Goal: Task Accomplishment & Management: Manage account settings

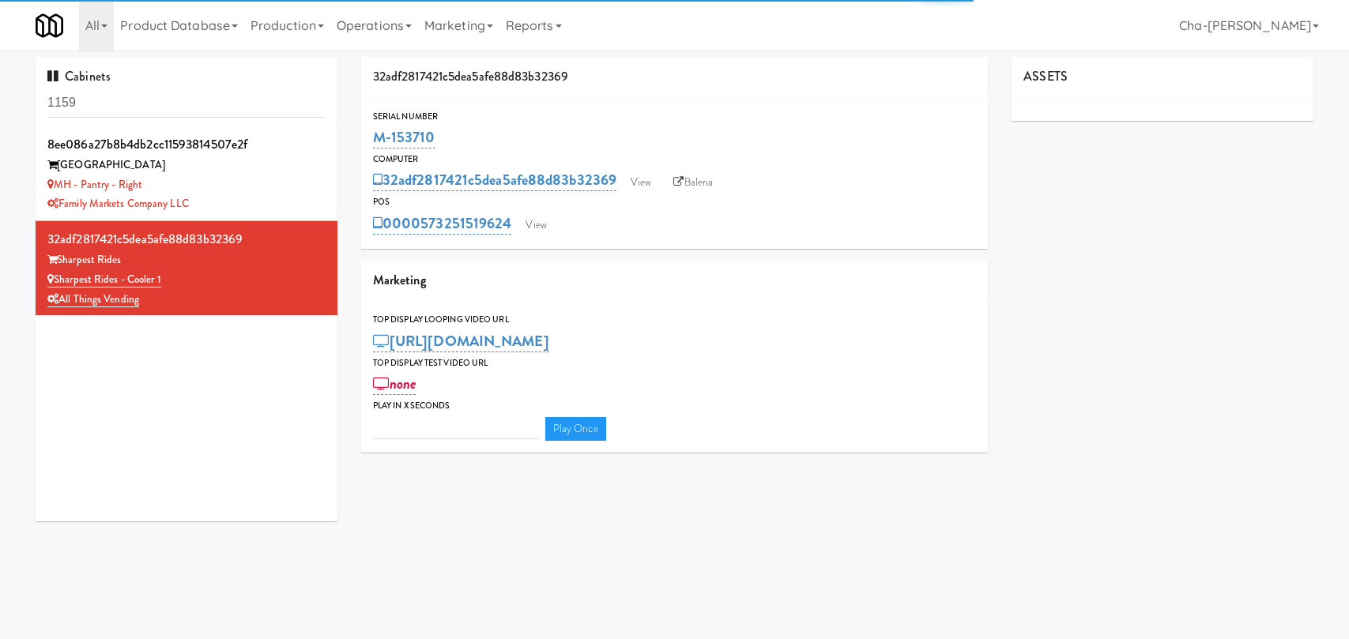
type input "3"
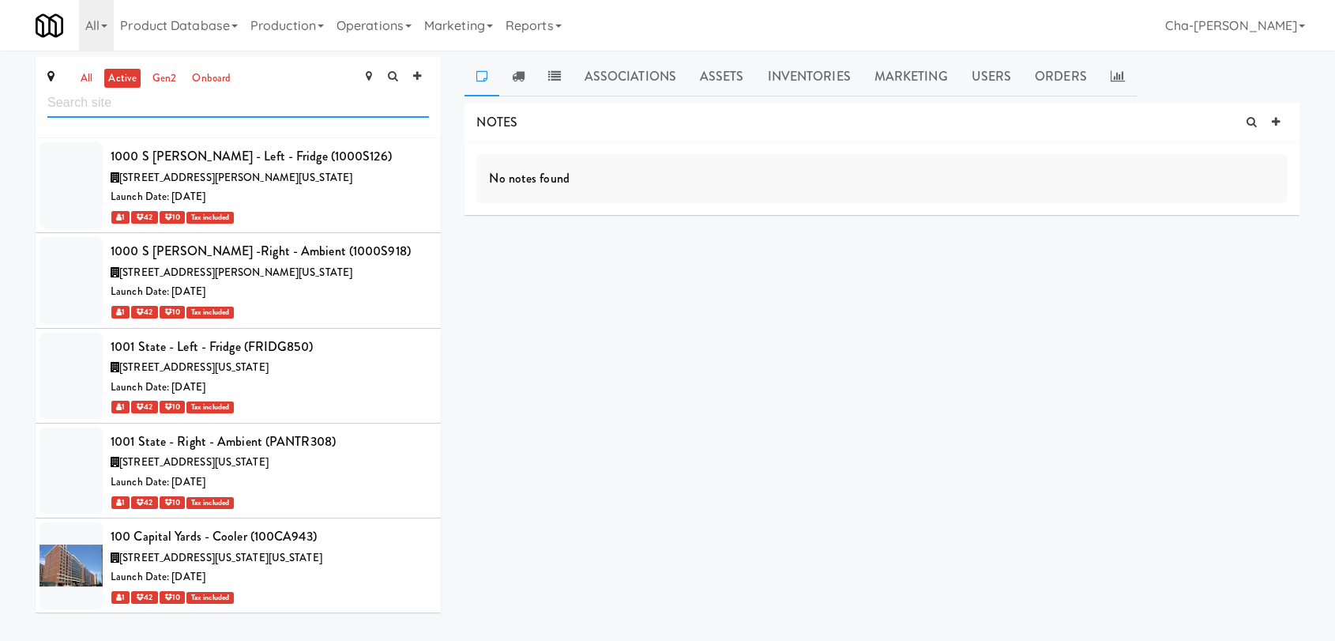
scroll to position [58275, 0]
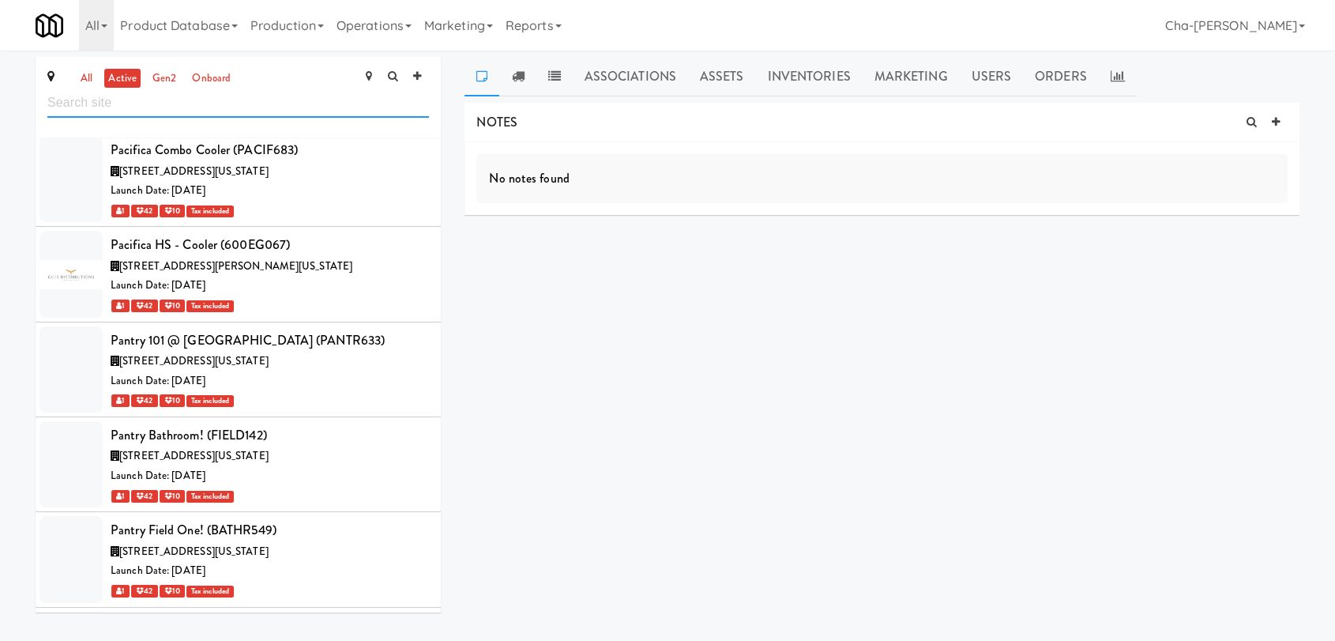
click at [98, 100] on input "text" at bounding box center [238, 102] width 382 height 29
paste input "The Mark Atlanta Clubroom Refrigerated"
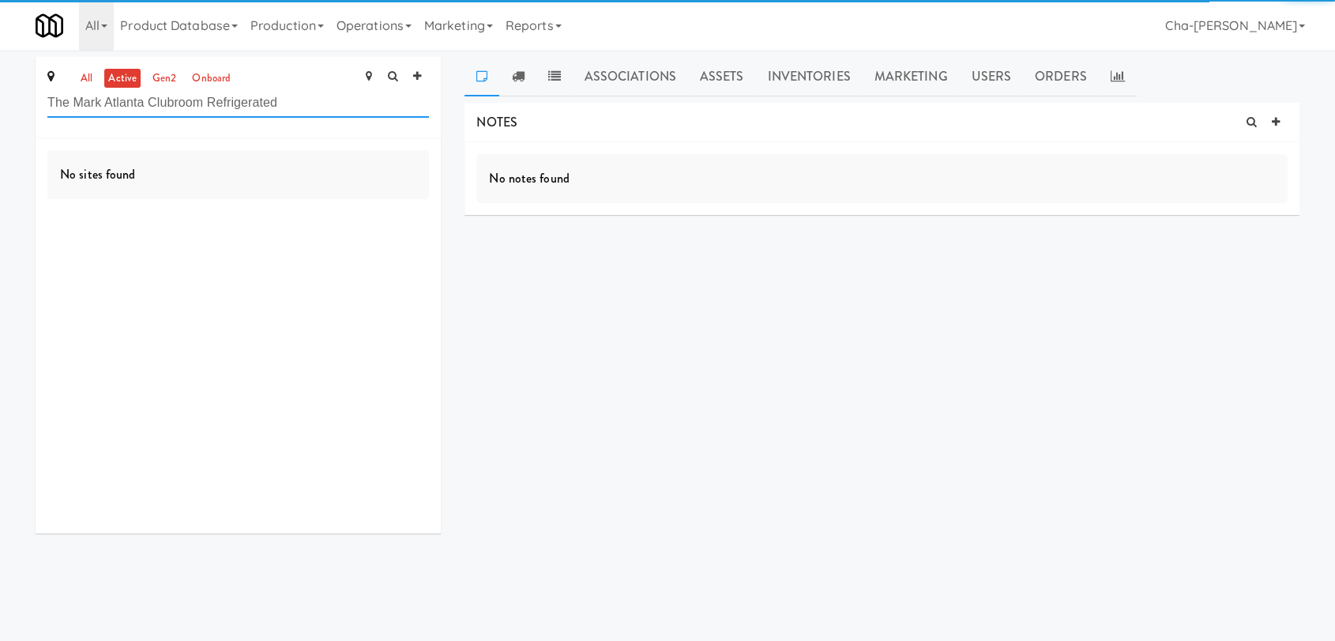
scroll to position [0, 0]
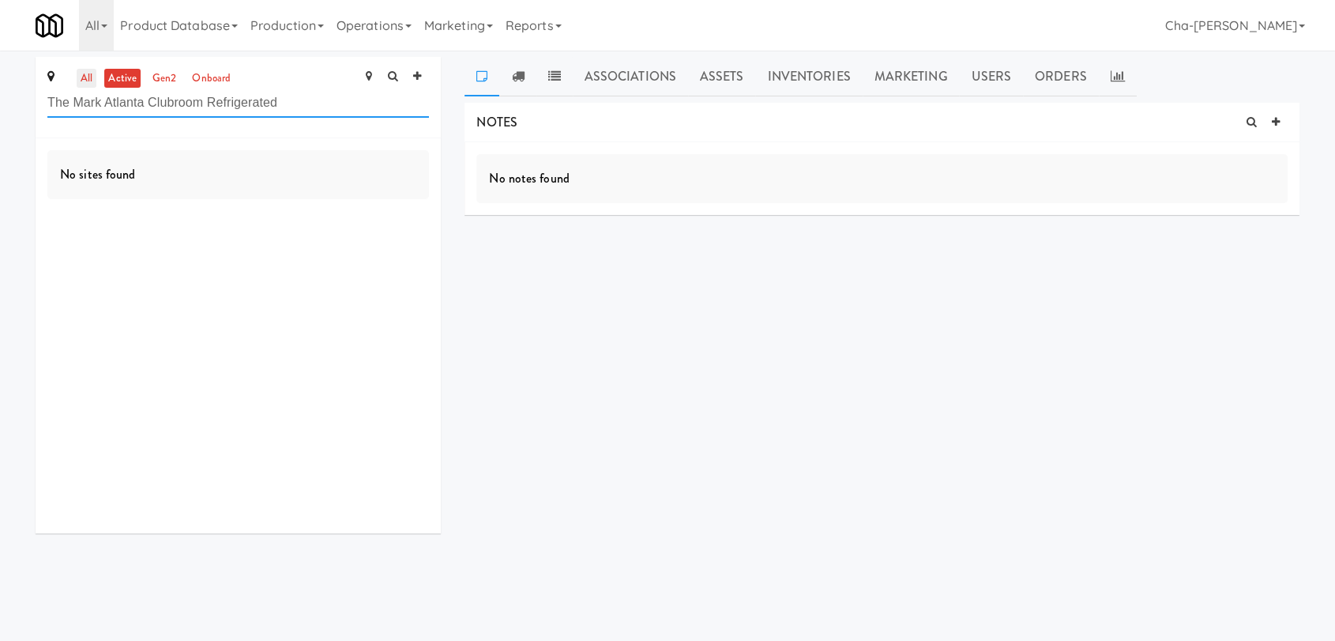
type input "The Mark Atlanta Clubroom Refrigerated"
click at [89, 81] on link "all" at bounding box center [87, 79] width 20 height 20
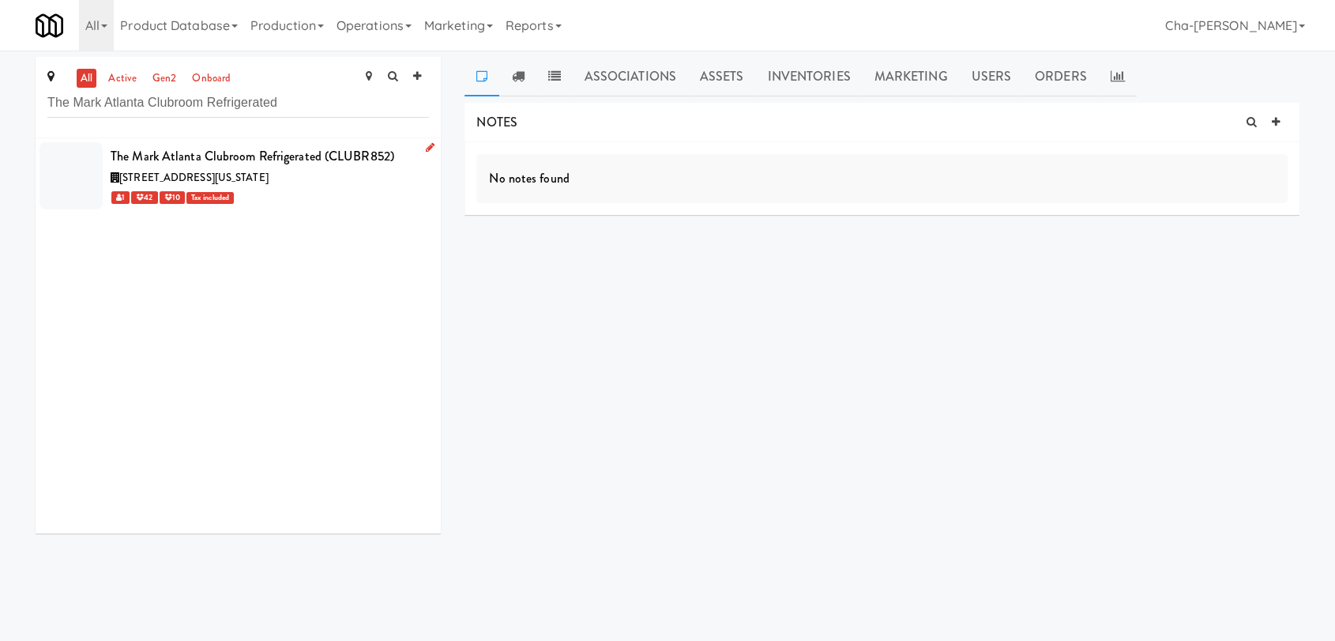
click at [352, 194] on div "1 42 10 Tax included" at bounding box center [270, 197] width 318 height 20
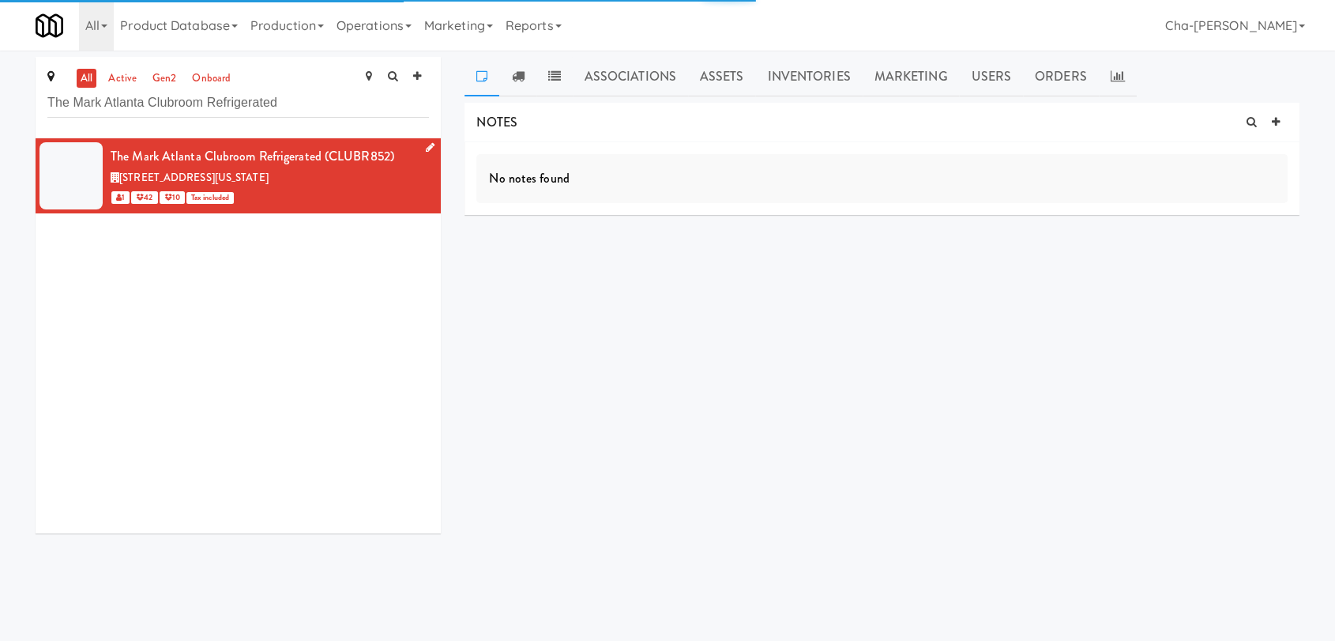
click at [426, 146] on icon at bounding box center [430, 147] width 9 height 10
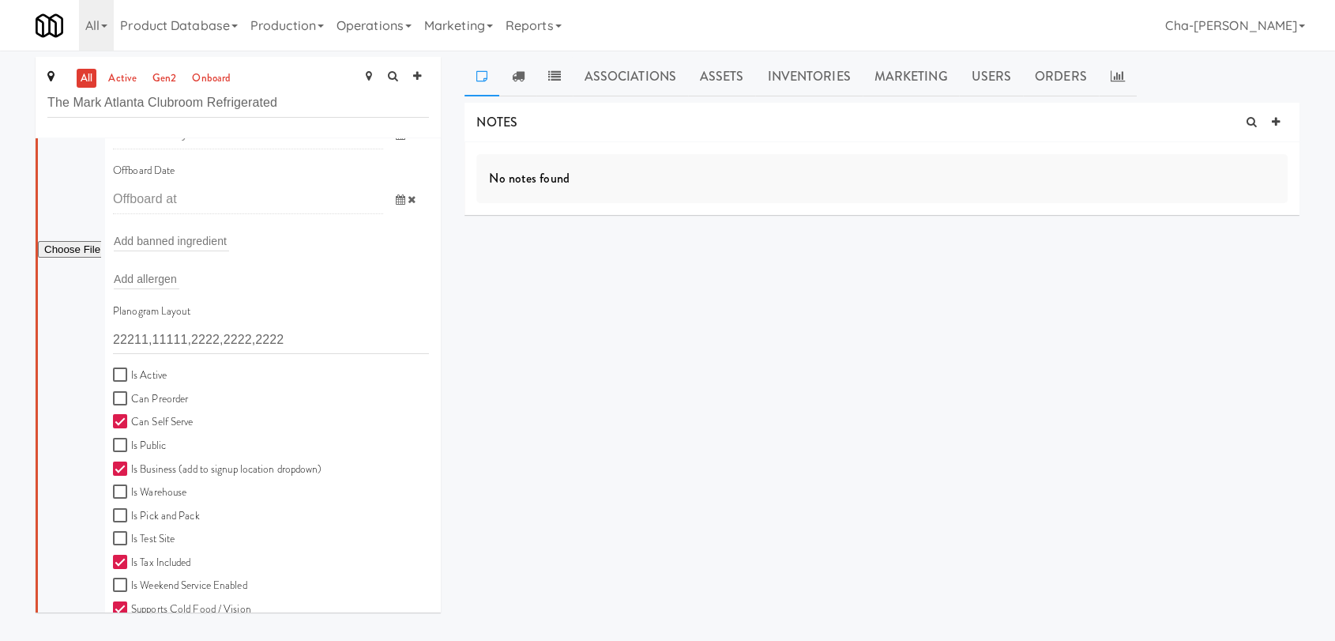
scroll to position [263, 0]
click at [126, 371] on input "Is Active" at bounding box center [122, 373] width 18 height 13
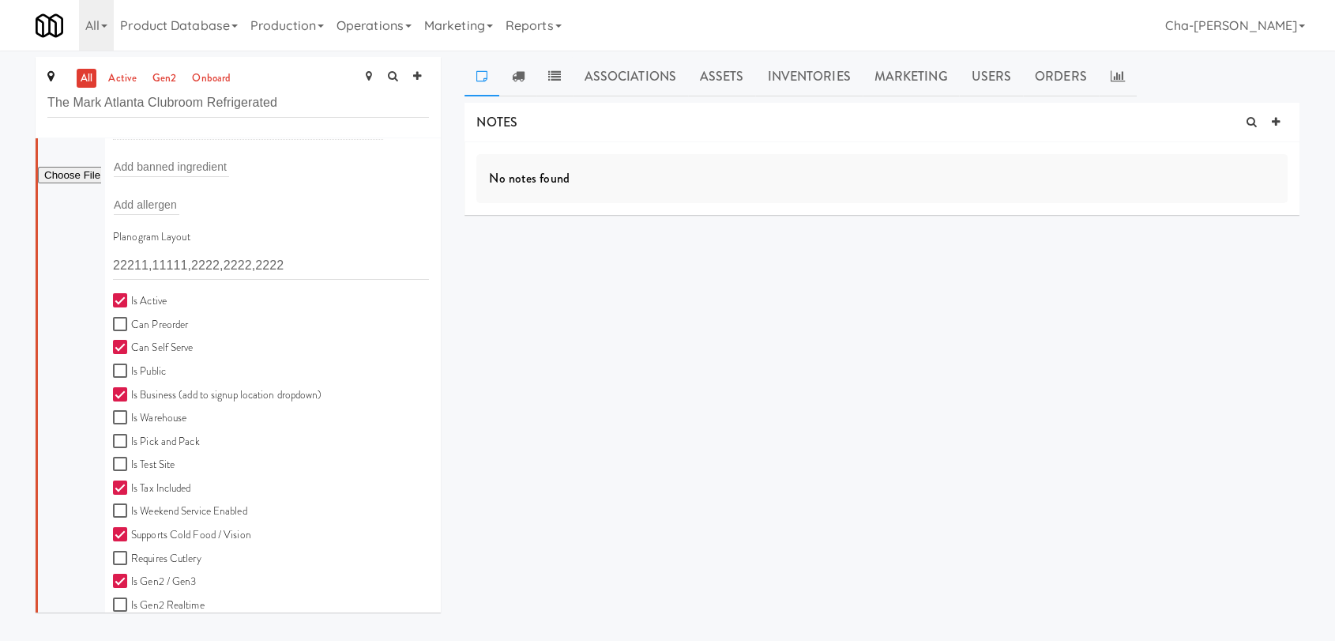
scroll to position [351, 0]
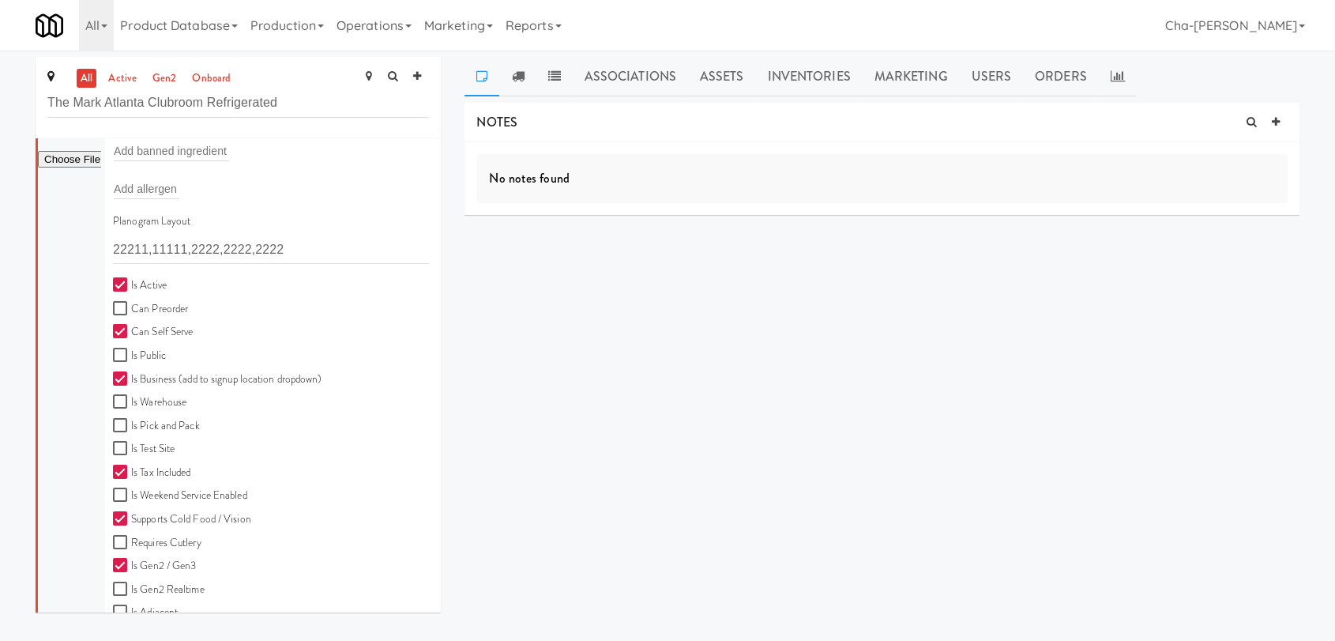
click at [134, 277] on label "Is Active" at bounding box center [140, 286] width 54 height 20
click at [131, 279] on input "Is Active" at bounding box center [122, 285] width 18 height 13
checkbox input "false"
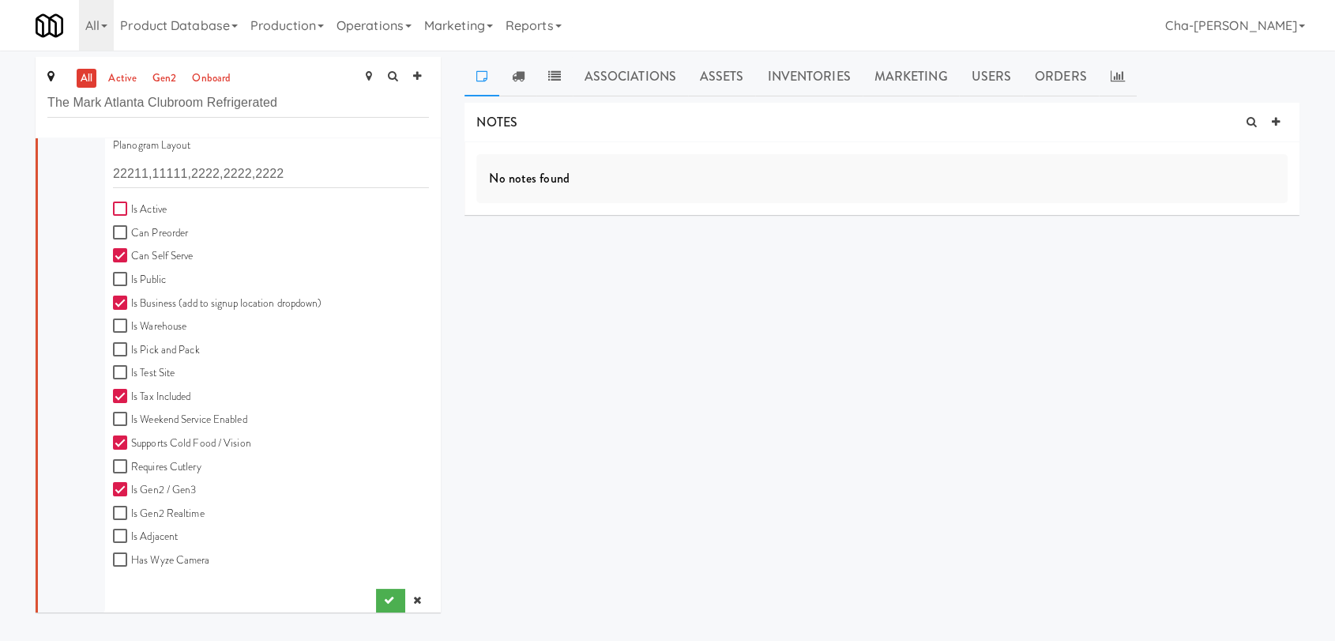
scroll to position [438, 0]
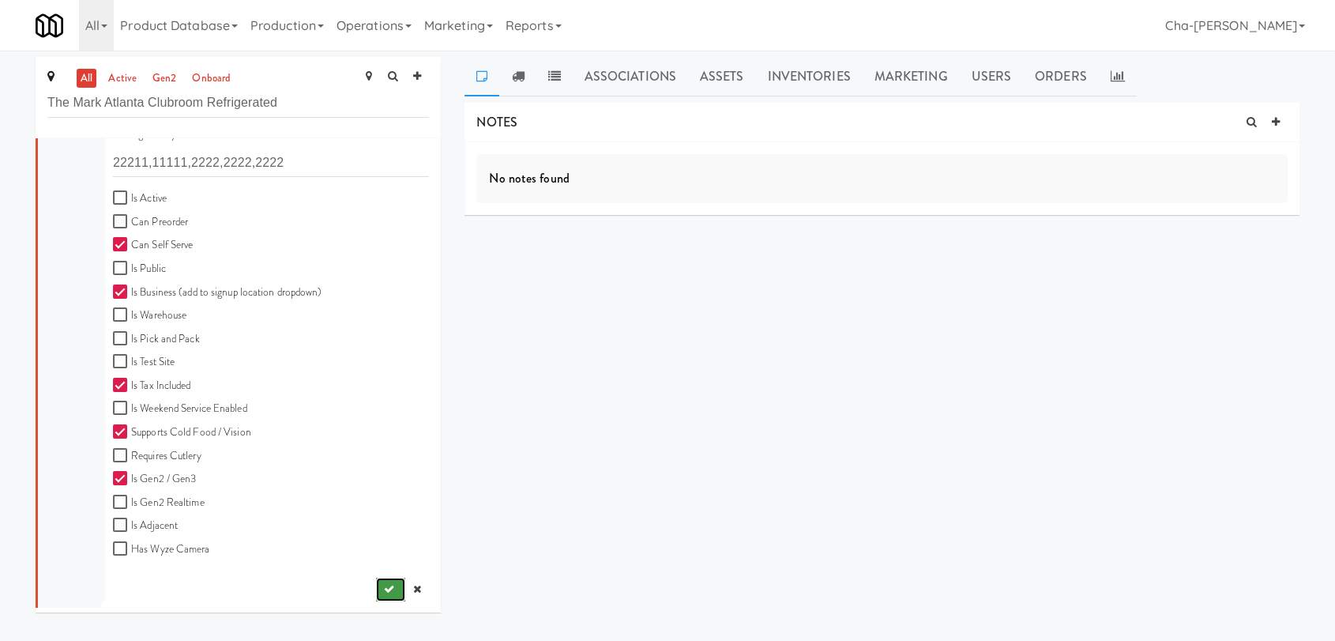
click at [381, 574] on button "submit" at bounding box center [390, 590] width 29 height 24
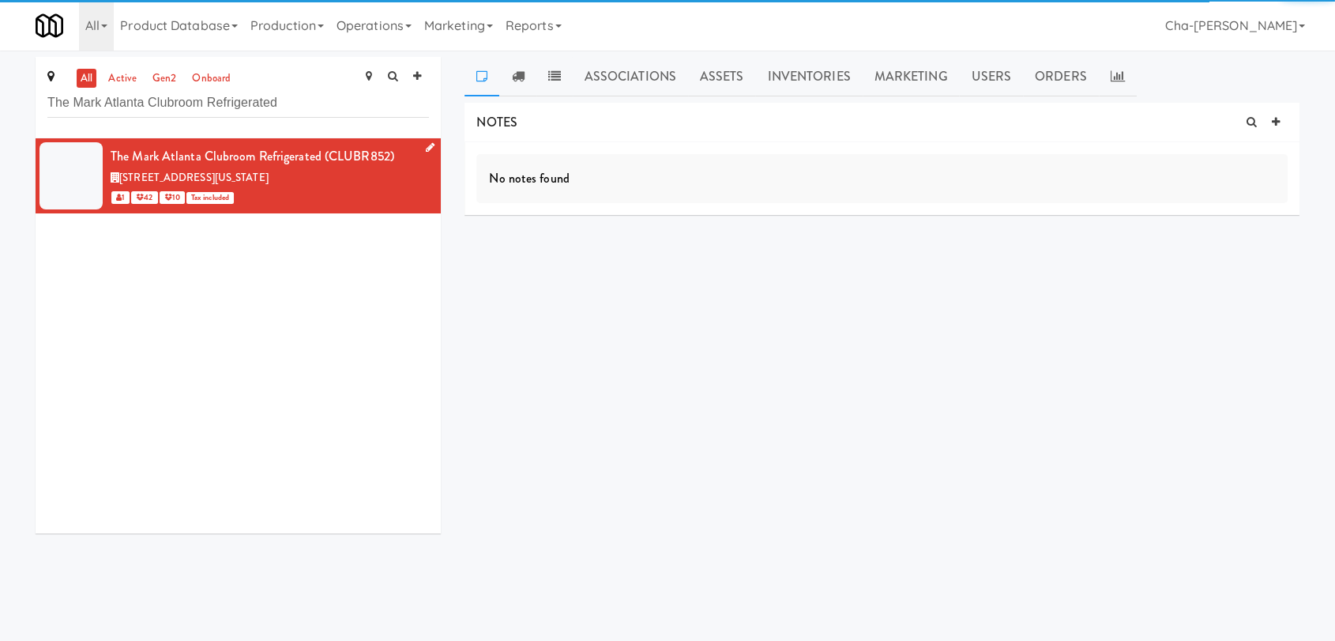
scroll to position [0, 0]
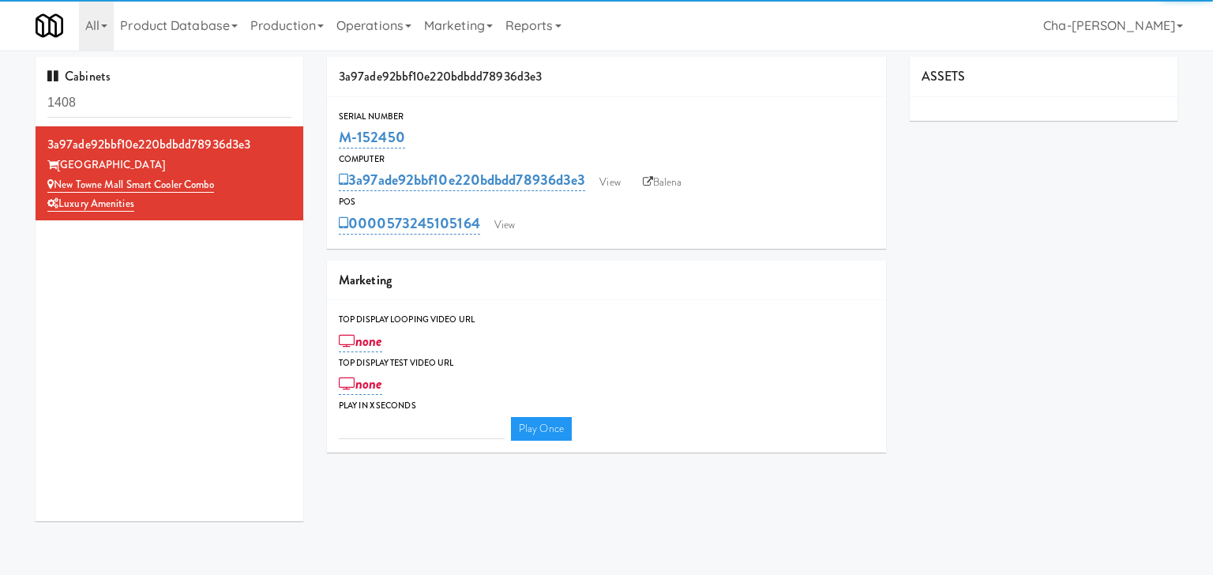
type input "3"
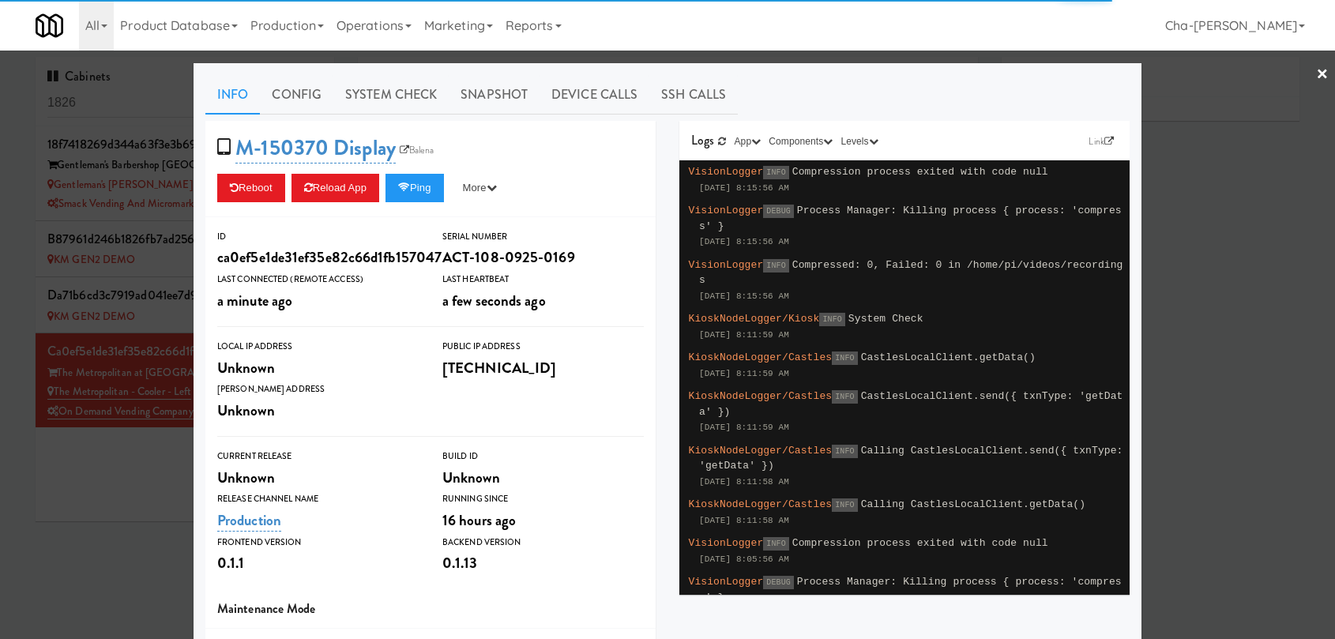
type input "3"
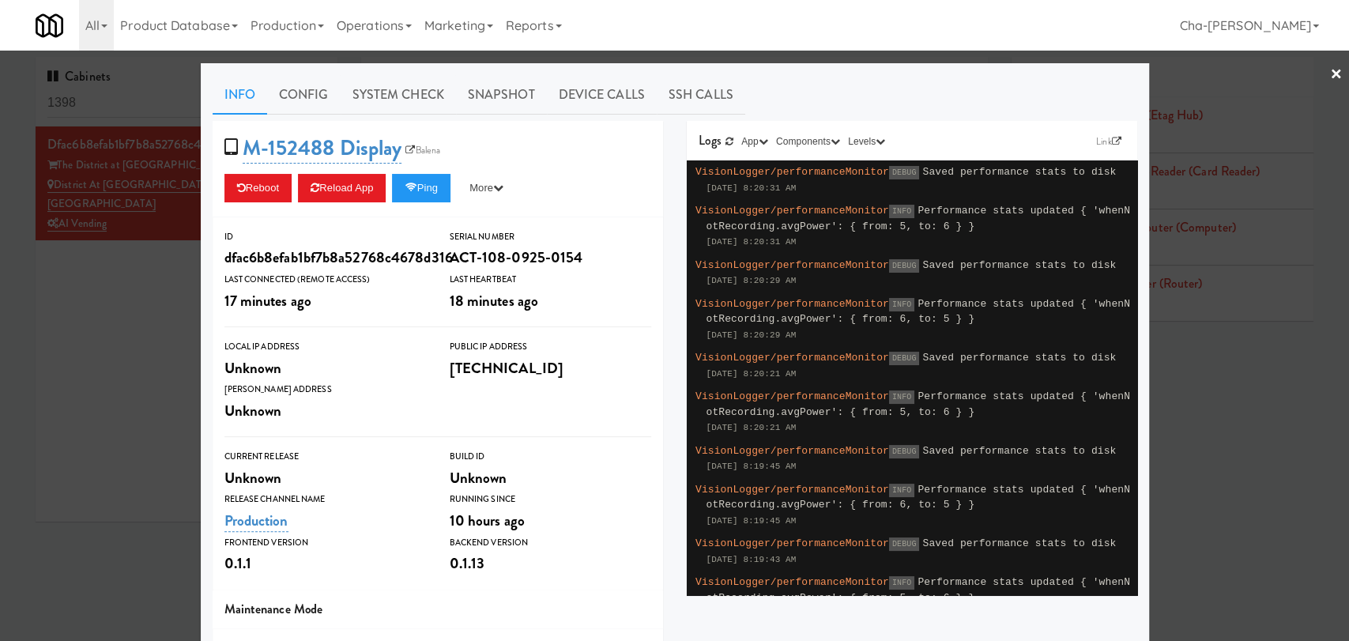
click at [141, 279] on div at bounding box center [674, 320] width 1349 height 641
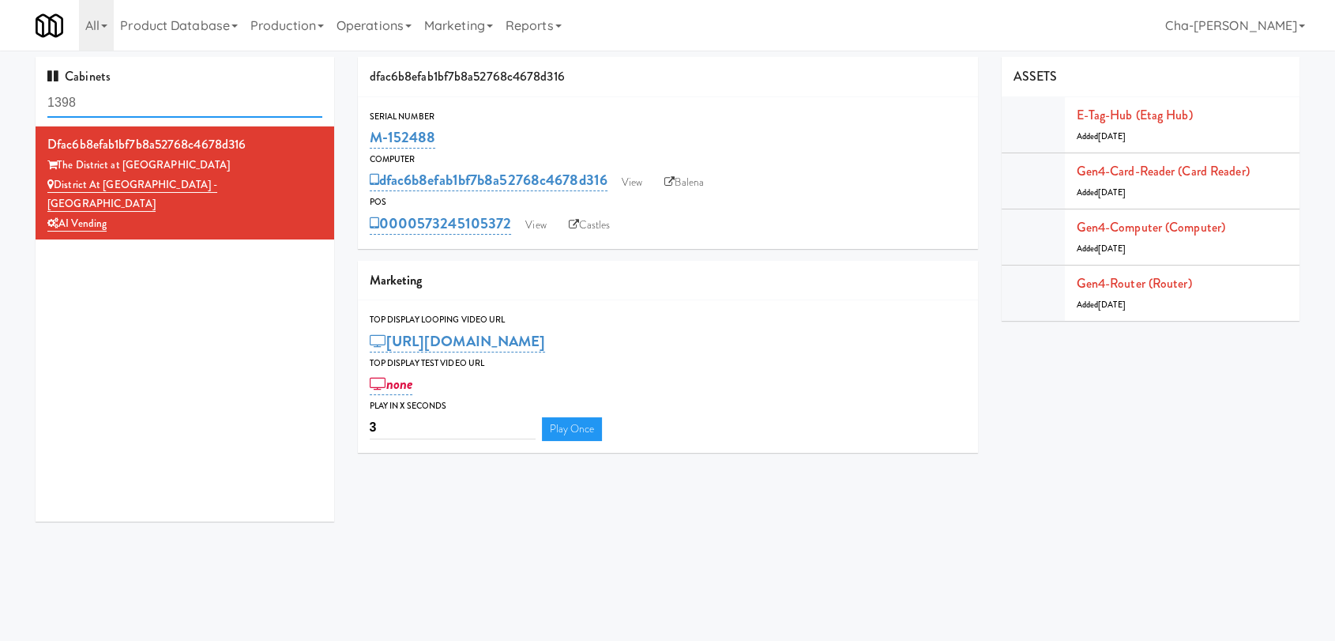
click at [142, 105] on input "1398" at bounding box center [184, 102] width 275 height 29
paste input "M-156617"
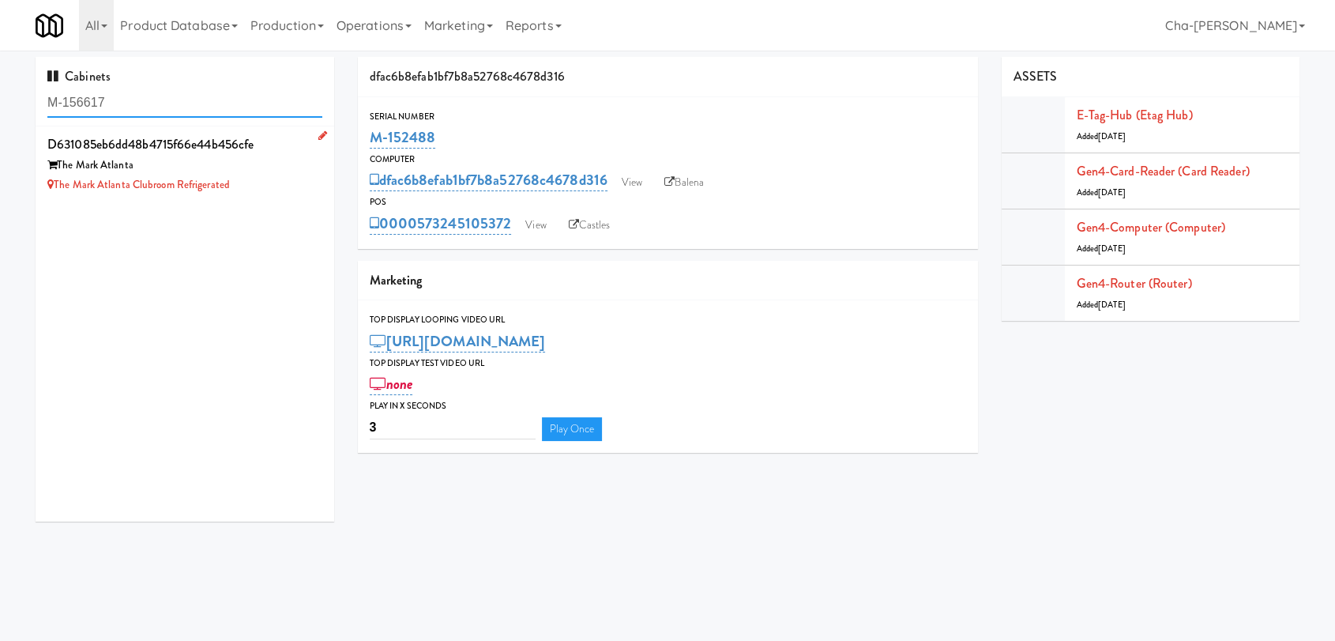
type input "M-156617"
click at [218, 158] on div "The Mark Atlanta" at bounding box center [184, 166] width 275 height 20
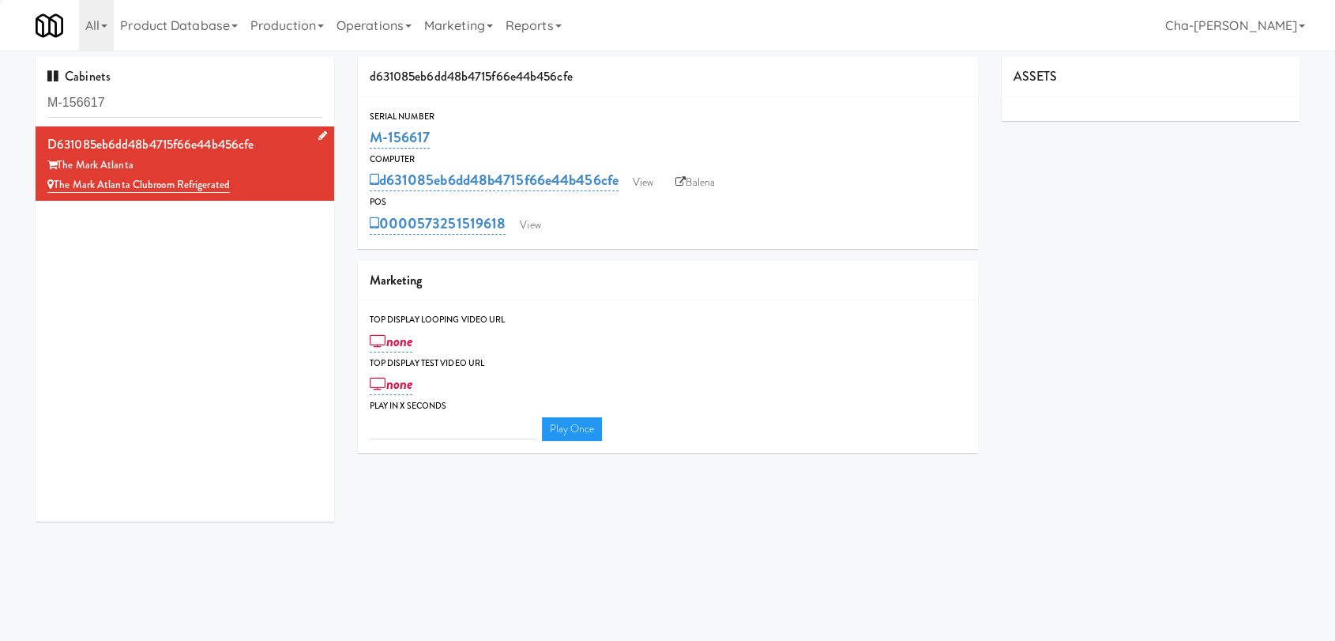
type input "3"
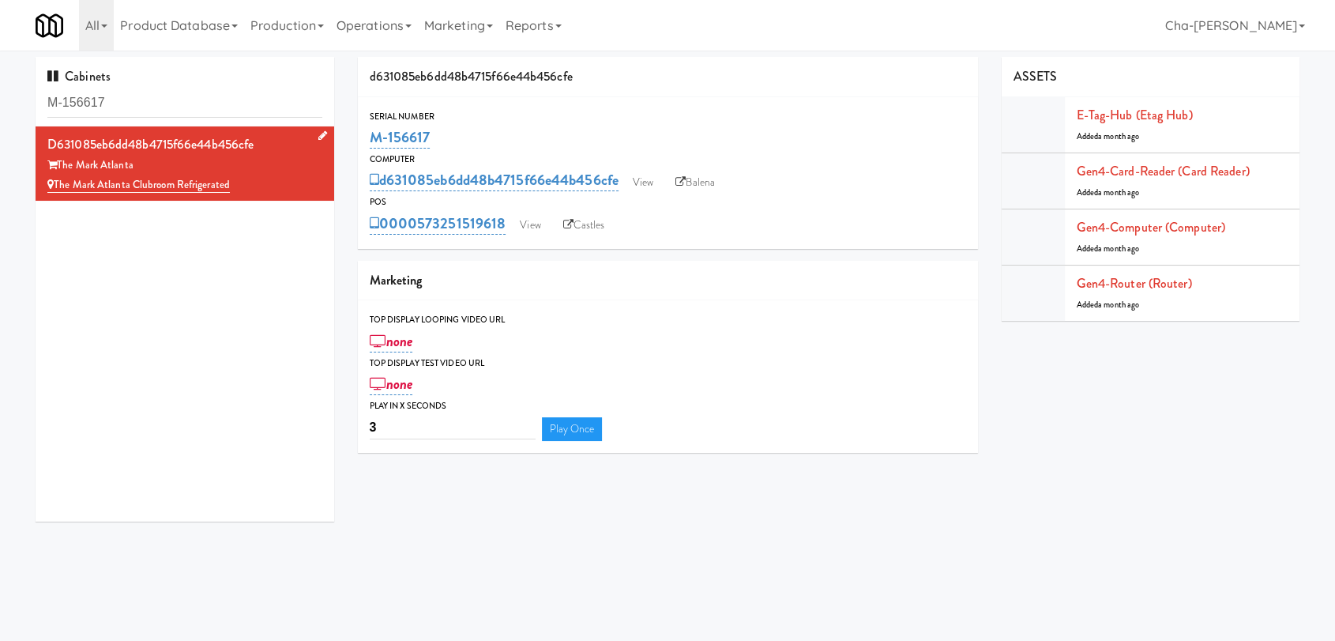
drag, startPoint x: 241, startPoint y: 185, endPoint x: 58, endPoint y: 176, distance: 183.5
click at [58, 176] on div "The Mark Atlanta Clubroom Refrigerated" at bounding box center [184, 185] width 275 height 20
copy link "The Mark Atlanta Clubroom Refrigerated"
click at [318, 139] on icon at bounding box center [322, 135] width 9 height 10
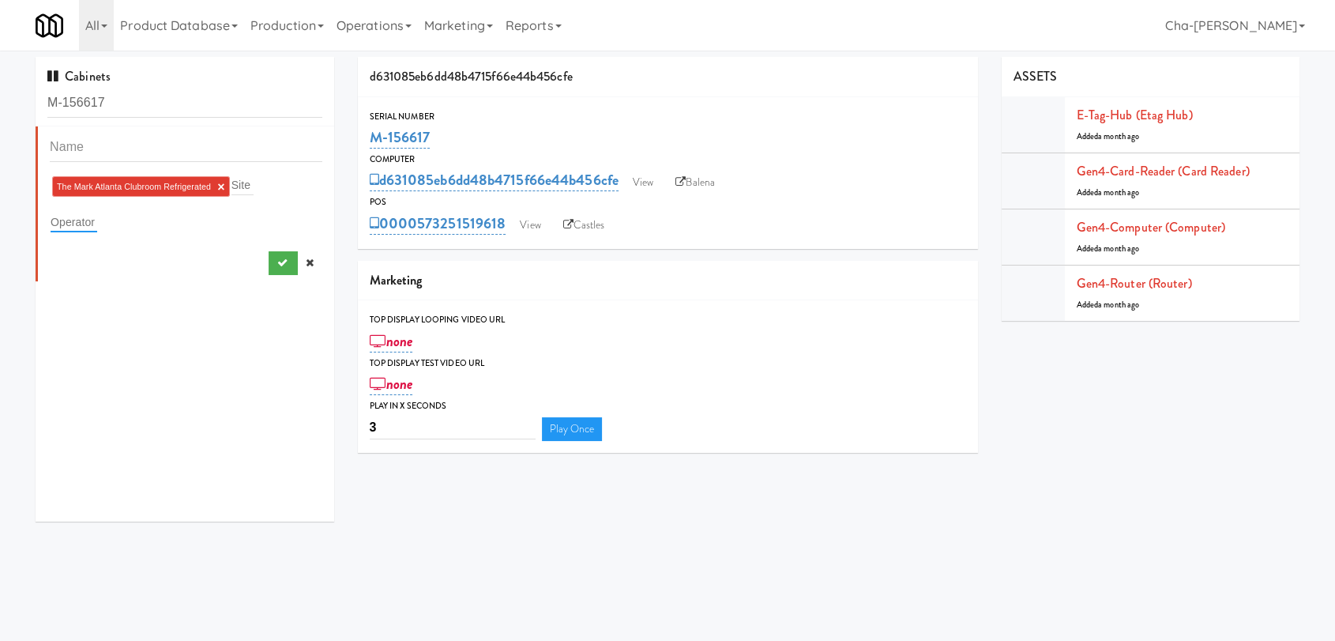
click at [69, 224] on input "text" at bounding box center [74, 222] width 47 height 21
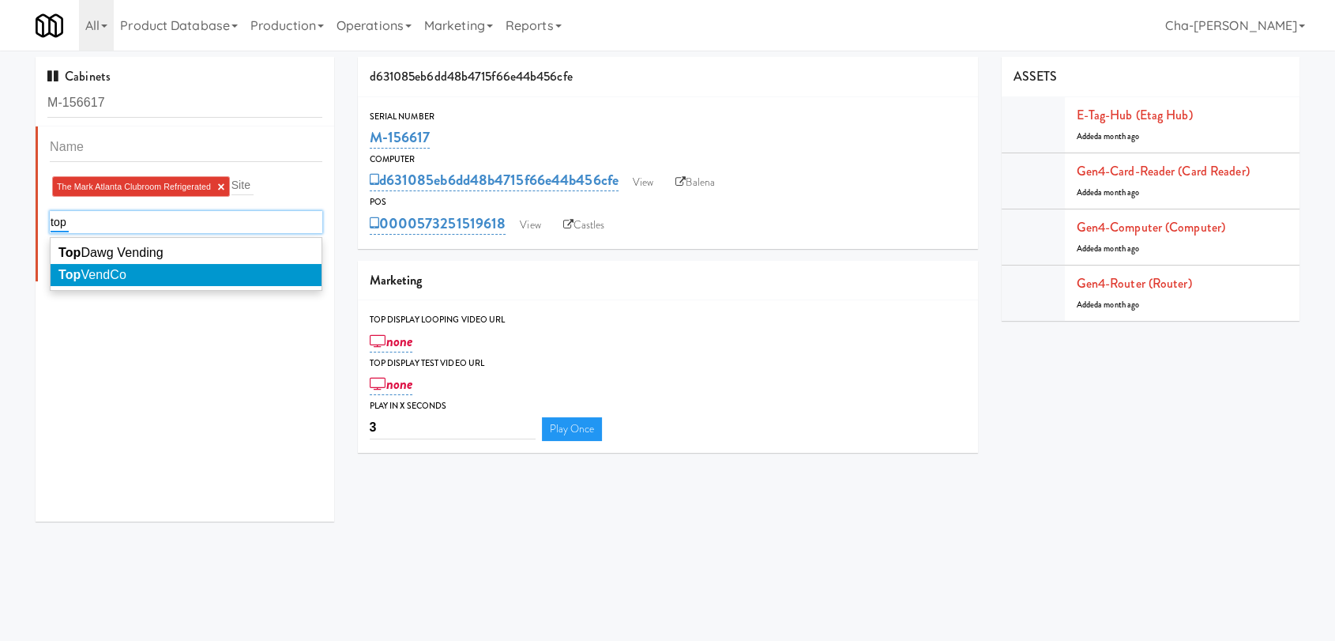
type input "top"
click at [76, 268] on em "Top" at bounding box center [69, 274] width 22 height 13
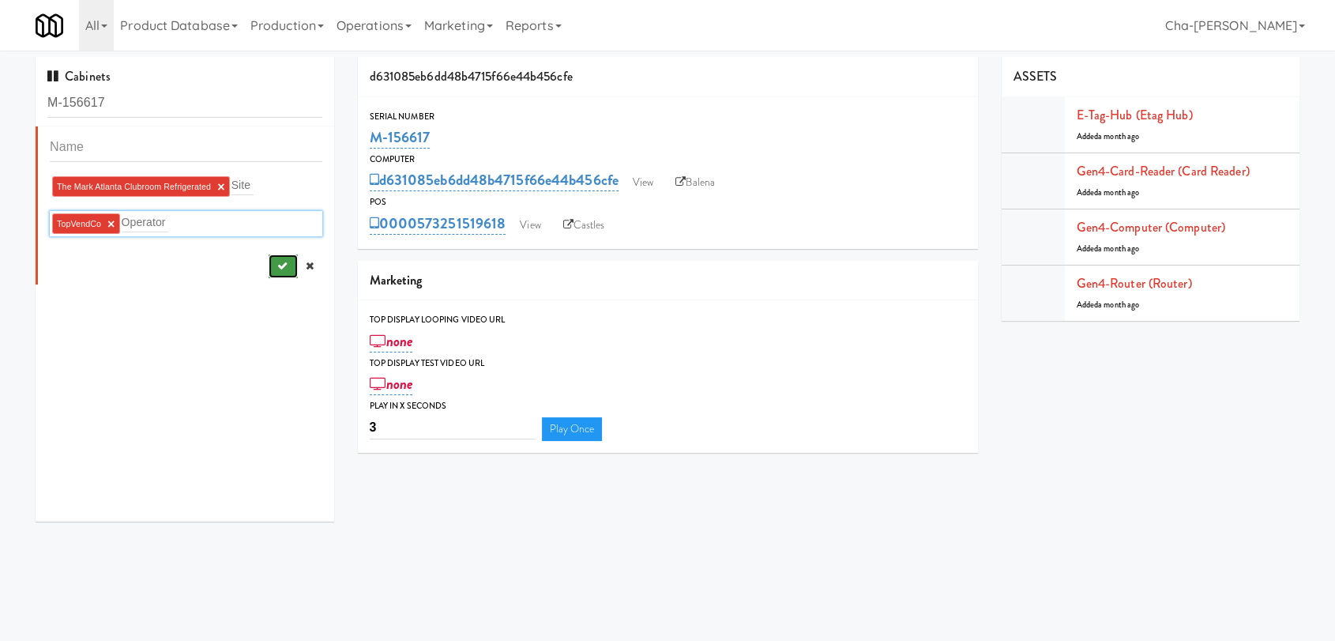
click at [277, 265] on icon "submit" at bounding box center [282, 266] width 10 height 10
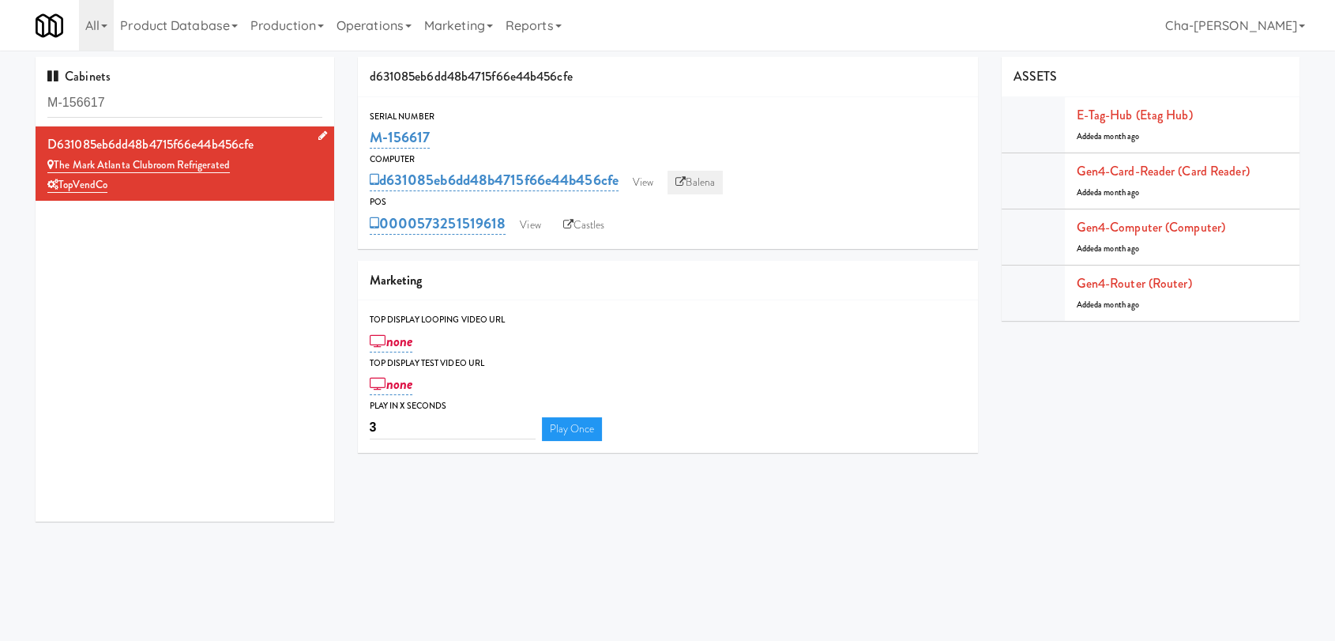
click at [708, 185] on link "Balena" at bounding box center [695, 183] width 55 height 24
drag, startPoint x: 454, startPoint y: 139, endPoint x: 368, endPoint y: 147, distance: 86.5
click at [370, 147] on div "M-156617" at bounding box center [668, 137] width 596 height 27
copy link "M-156617"
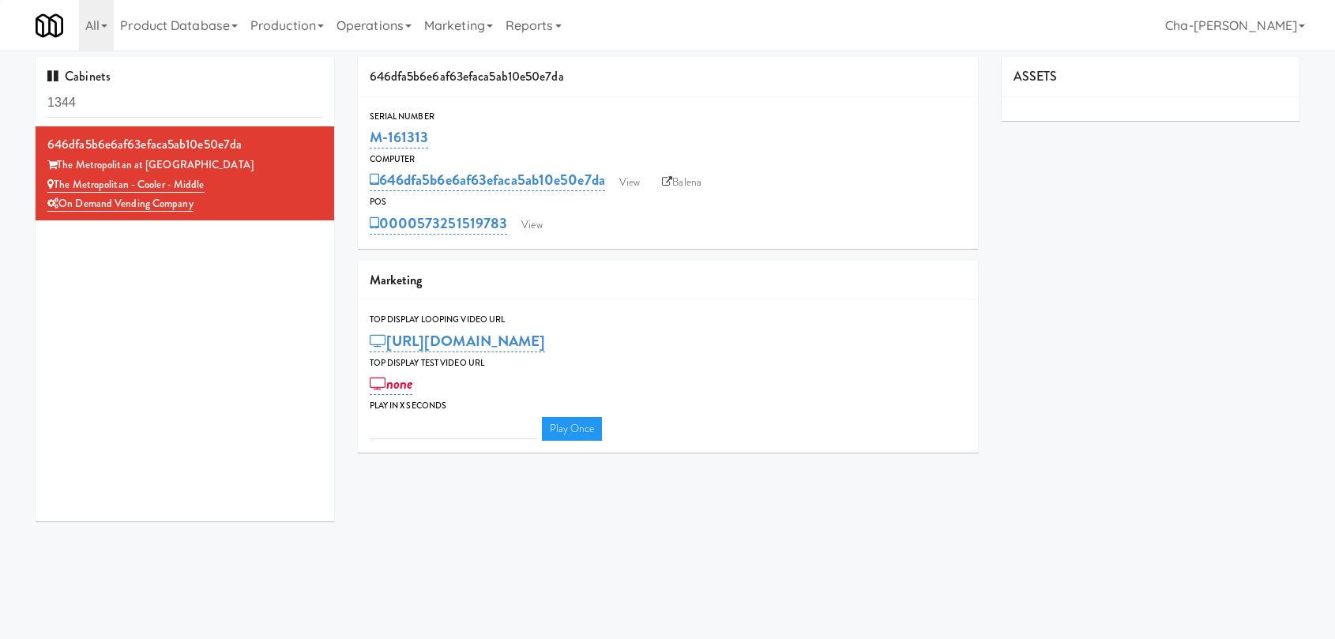
type input "3"
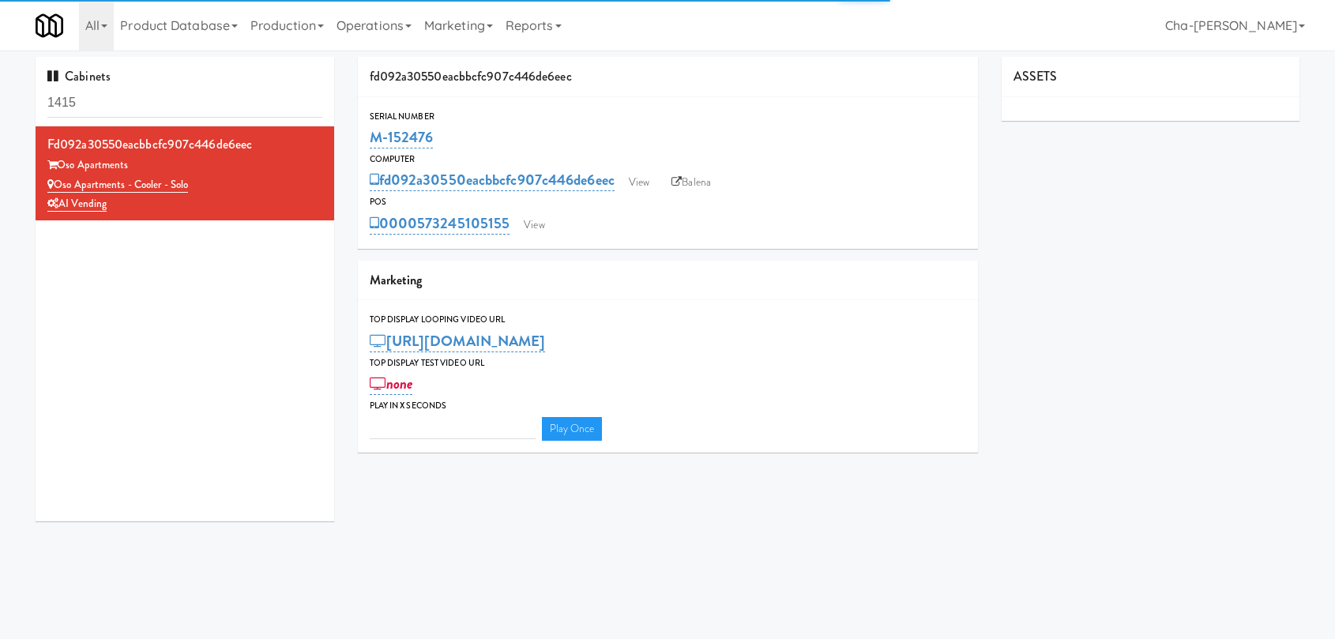
type input "3"
